Goal: Check status: Check status

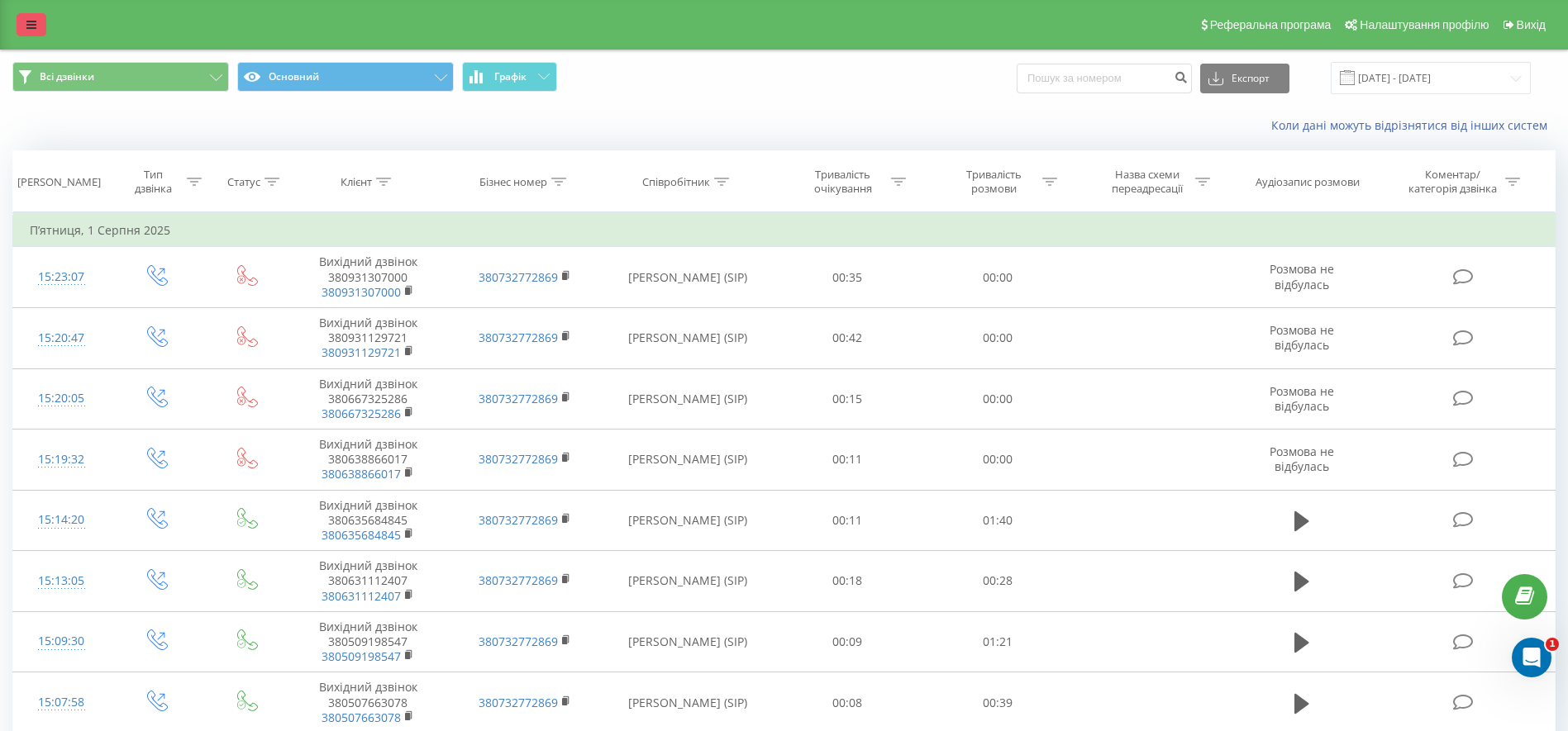
click at [19, 19] on link at bounding box center [31, 25] width 30 height 23
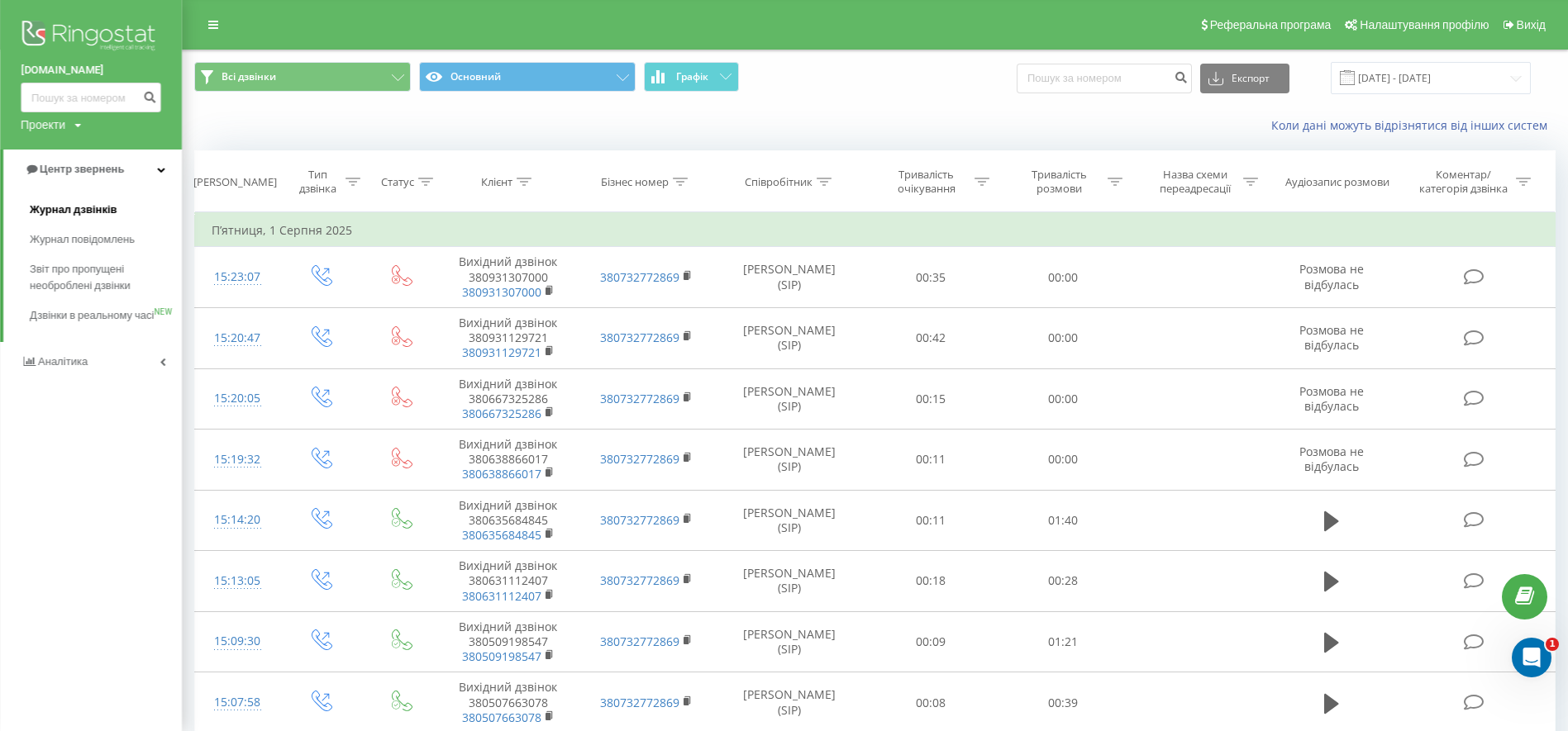
click at [71, 218] on span "Журнал дзвінків" at bounding box center [74, 209] width 87 height 16
click at [111, 211] on span "Журнал дзвінків" at bounding box center [74, 209] width 87 height 16
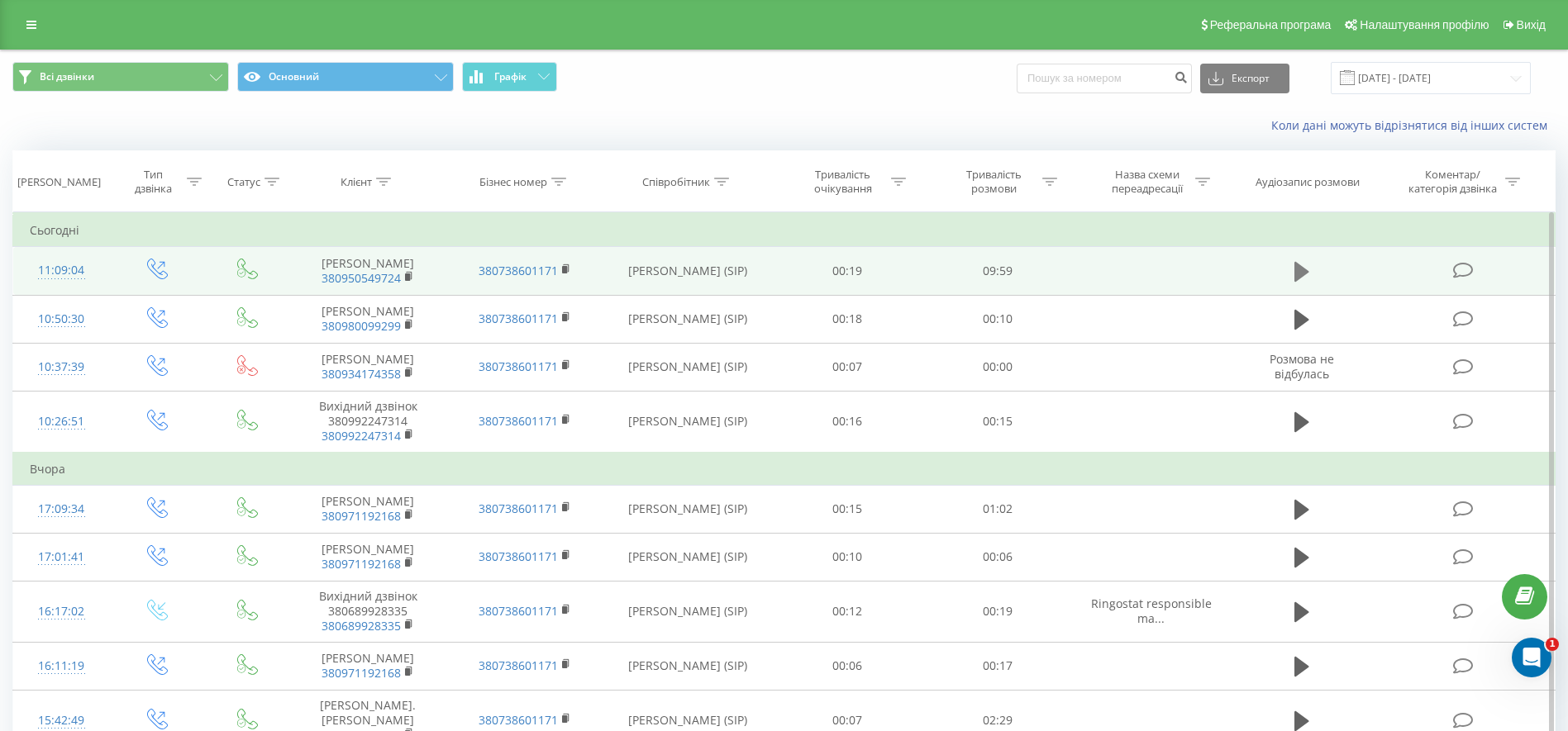
click at [1309, 271] on button at bounding box center [1302, 272] width 25 height 25
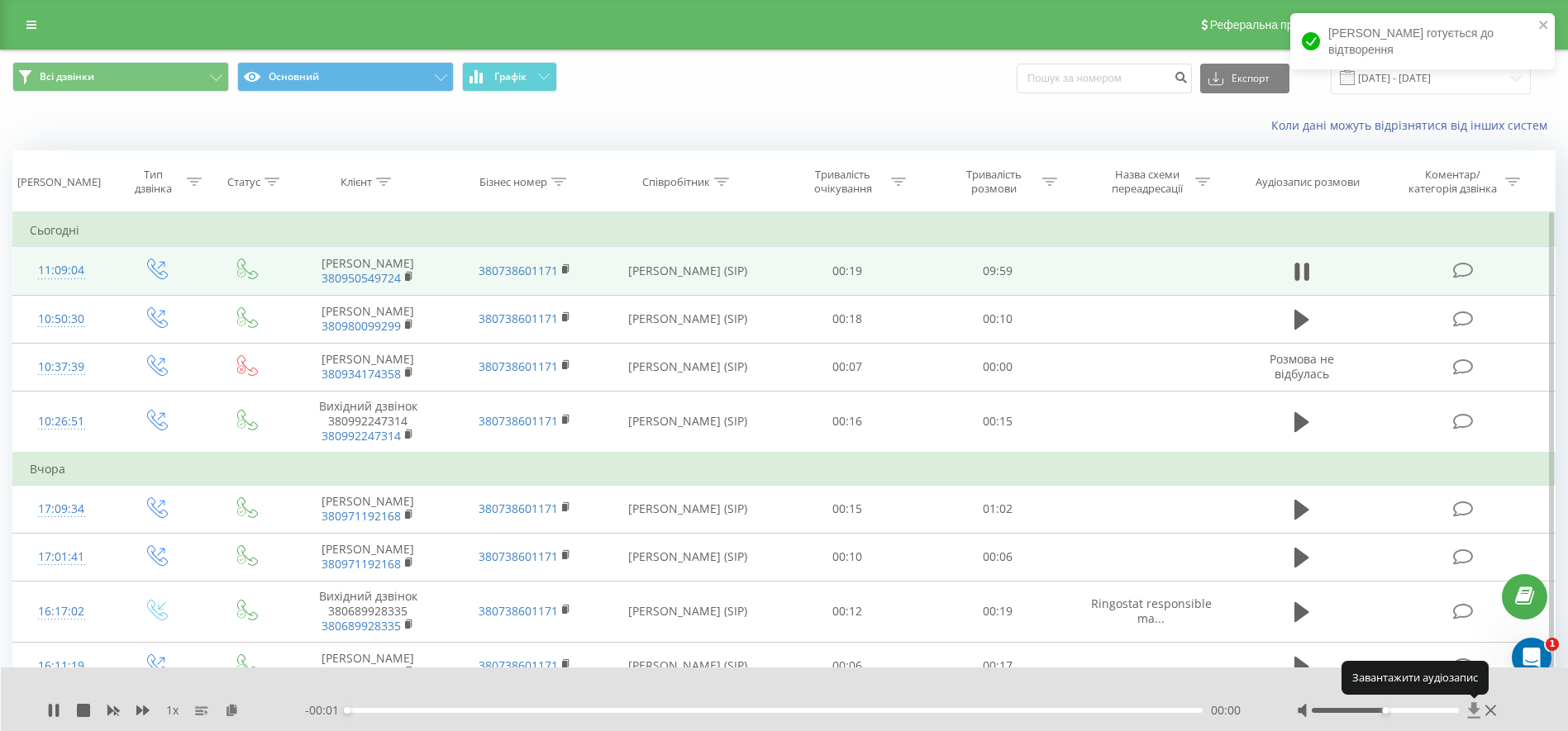
click at [1475, 711] on icon at bounding box center [1474, 710] width 13 height 15
